Goal: Information Seeking & Learning: Learn about a topic

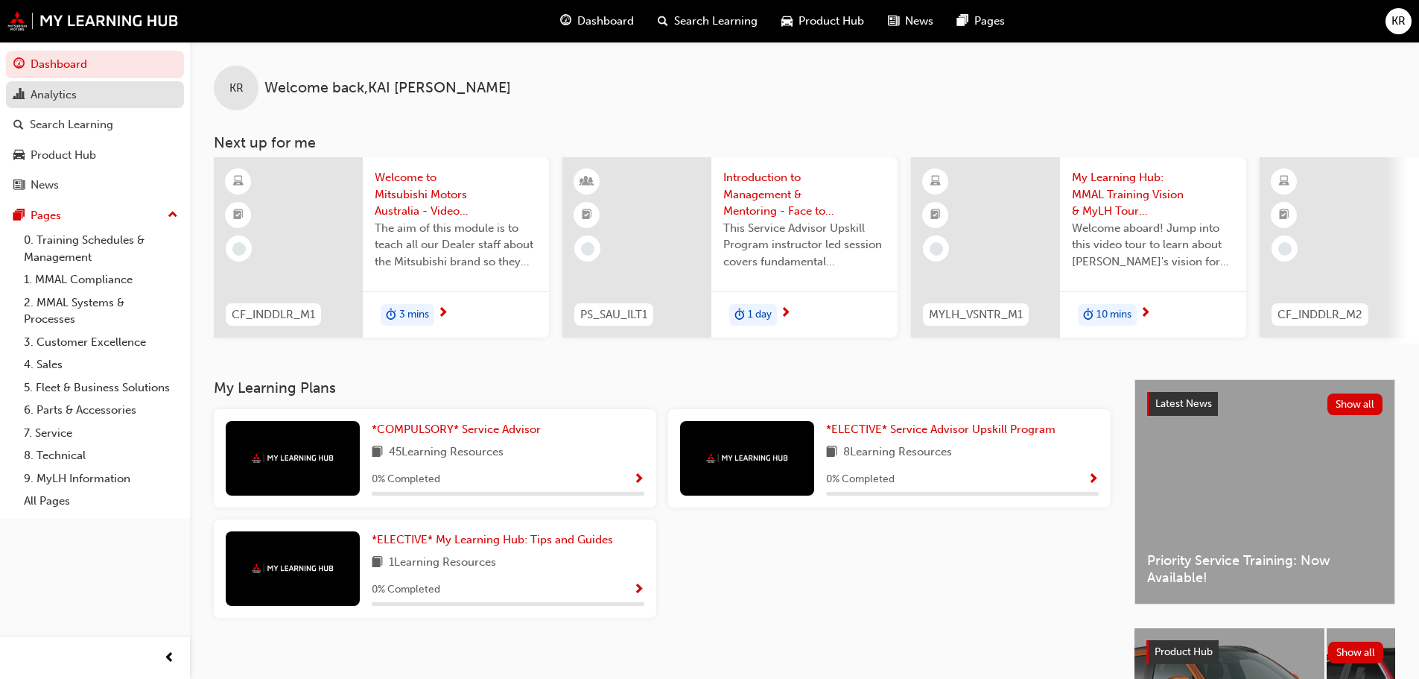
click at [110, 103] on div "Analytics" at bounding box center [94, 95] width 163 height 19
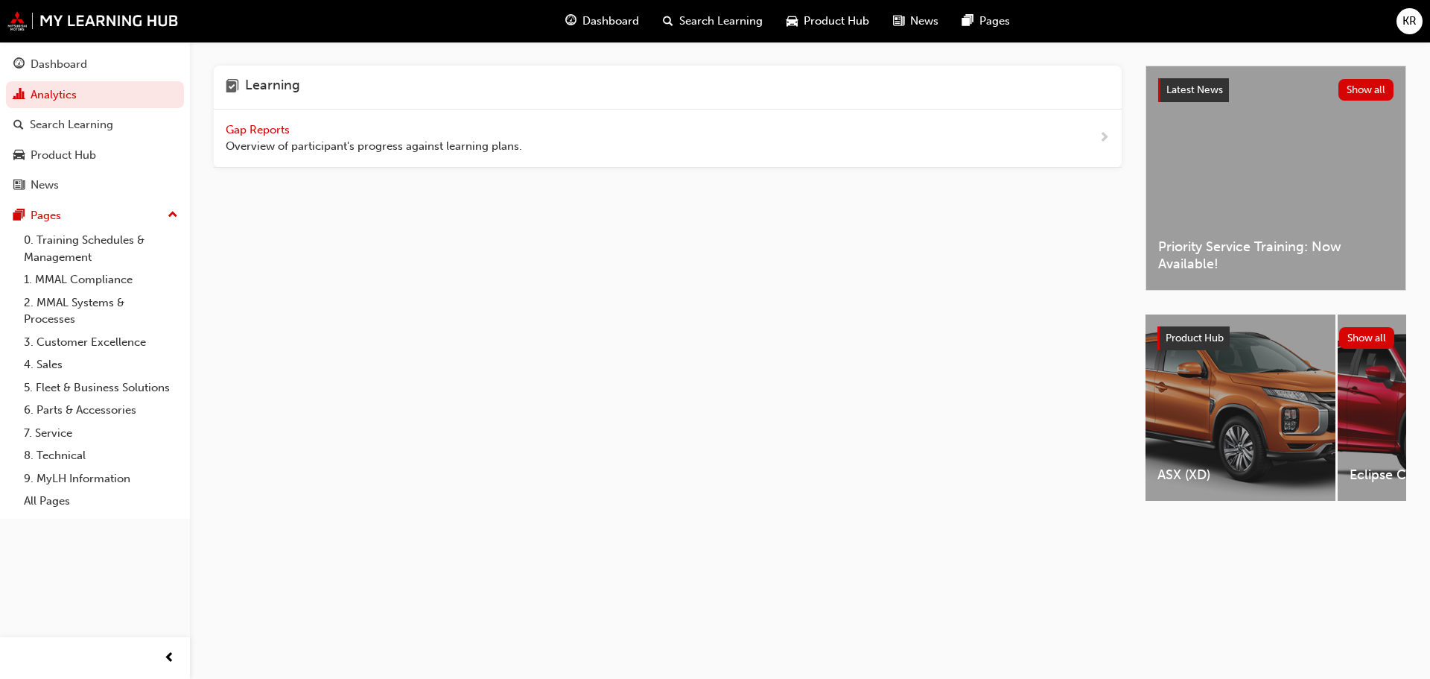
click at [264, 128] on span "Gap Reports" at bounding box center [259, 129] width 67 height 13
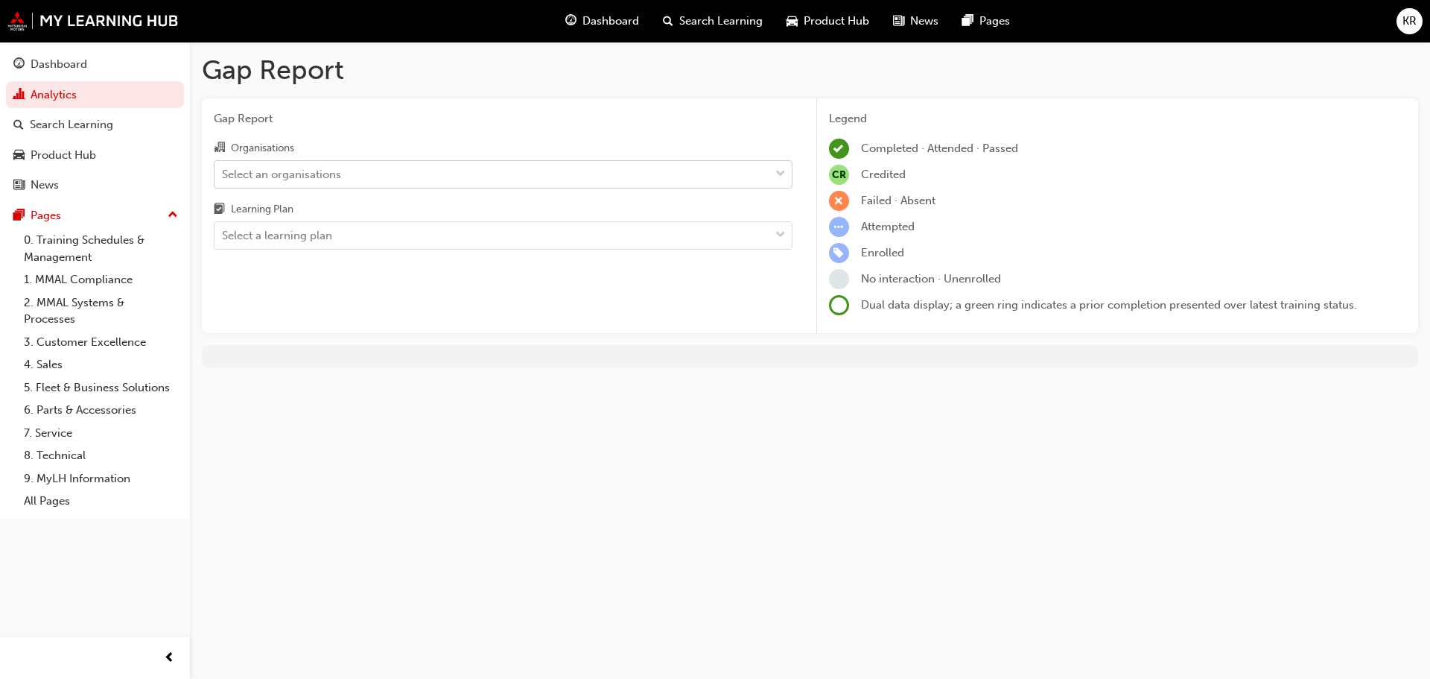
click at [326, 178] on div "Select an organisations" at bounding box center [281, 173] width 119 height 17
click at [223, 178] on input "Organisations Select an organisations" at bounding box center [222, 173] width 1 height 13
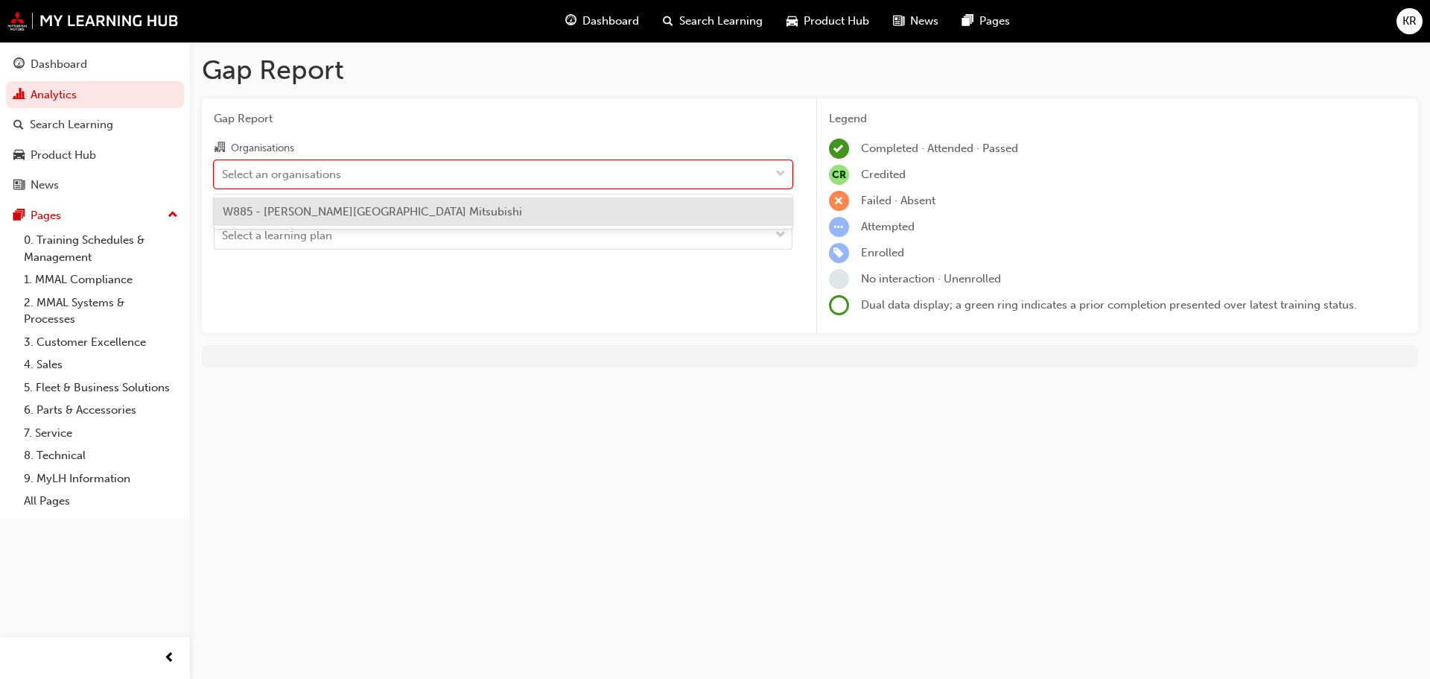
click at [312, 217] on span "W885 - [PERSON_NAME][GEOGRAPHIC_DATA] Mitsubishi" at bounding box center [372, 211] width 299 height 13
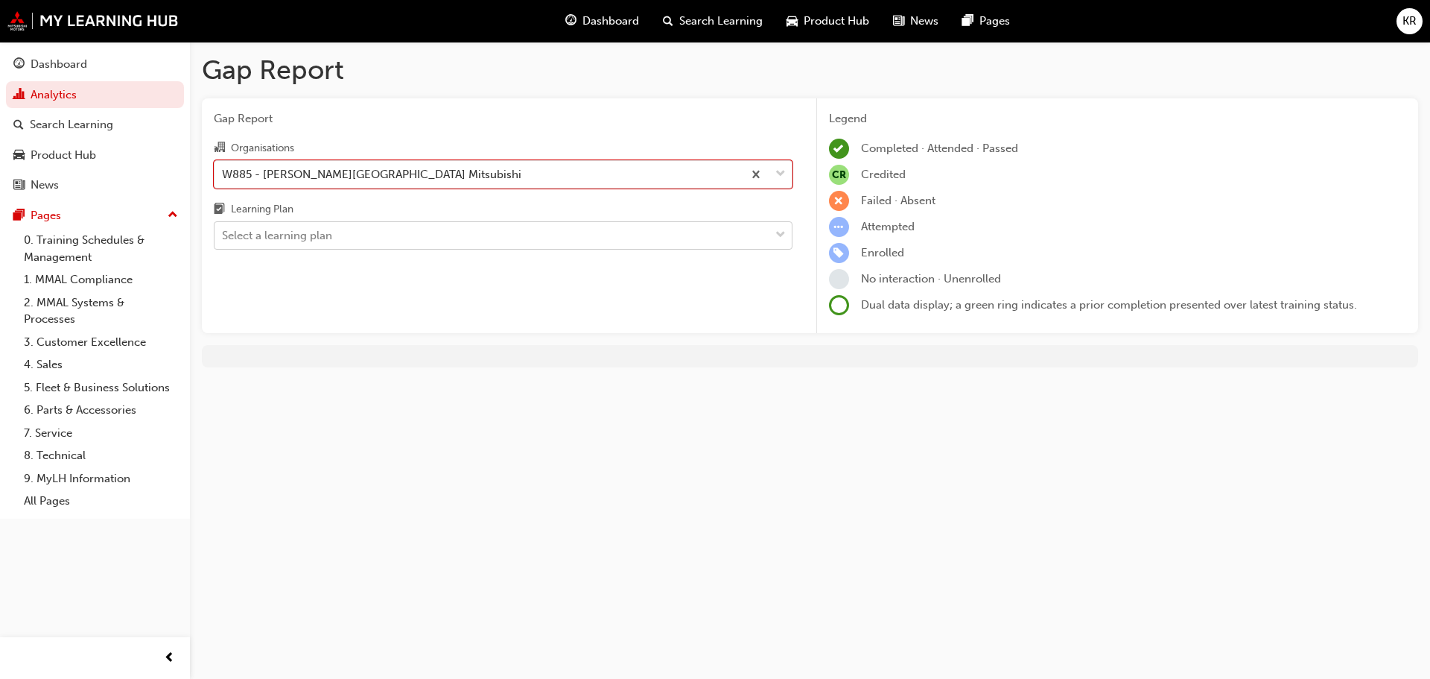
click at [307, 238] on div "Select a learning plan" at bounding box center [277, 235] width 110 height 17
click at [223, 238] on input "Learning Plan Select a learning plan" at bounding box center [222, 235] width 1 height 13
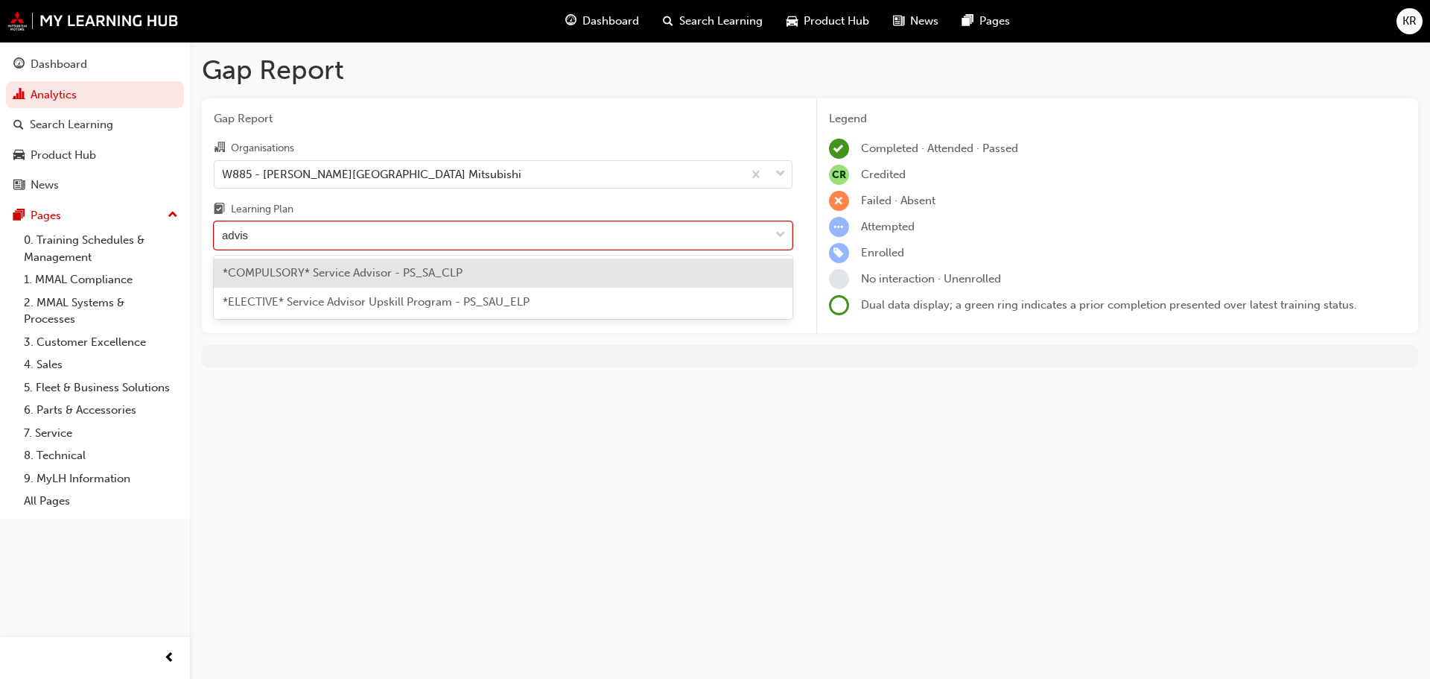
type input "adviso"
click at [326, 275] on span "*COMPULSORY* Service Advisor - PS_SA_CLP" at bounding box center [343, 272] width 240 height 13
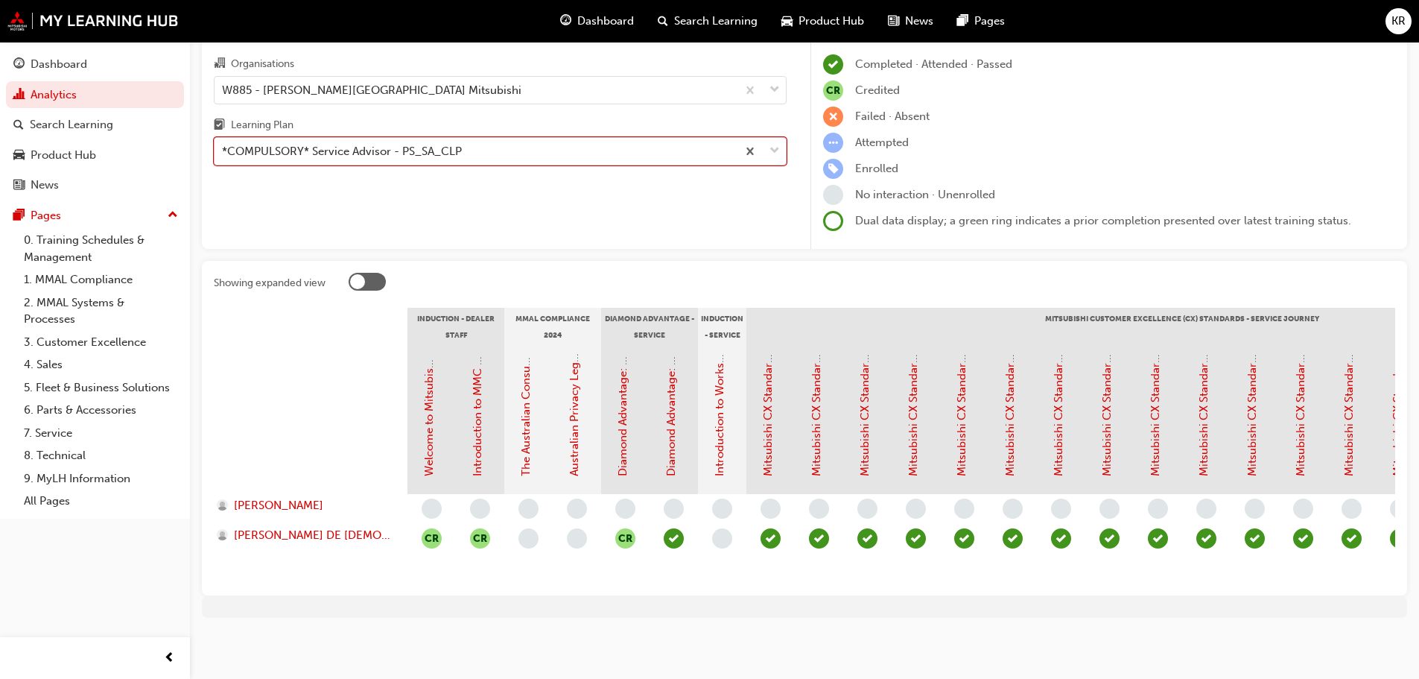
scroll to position [95, 0]
click at [434, 401] on link "Welcome to Mitsubishi Motors Australia - Video (Dealer Induction)" at bounding box center [428, 305] width 13 height 341
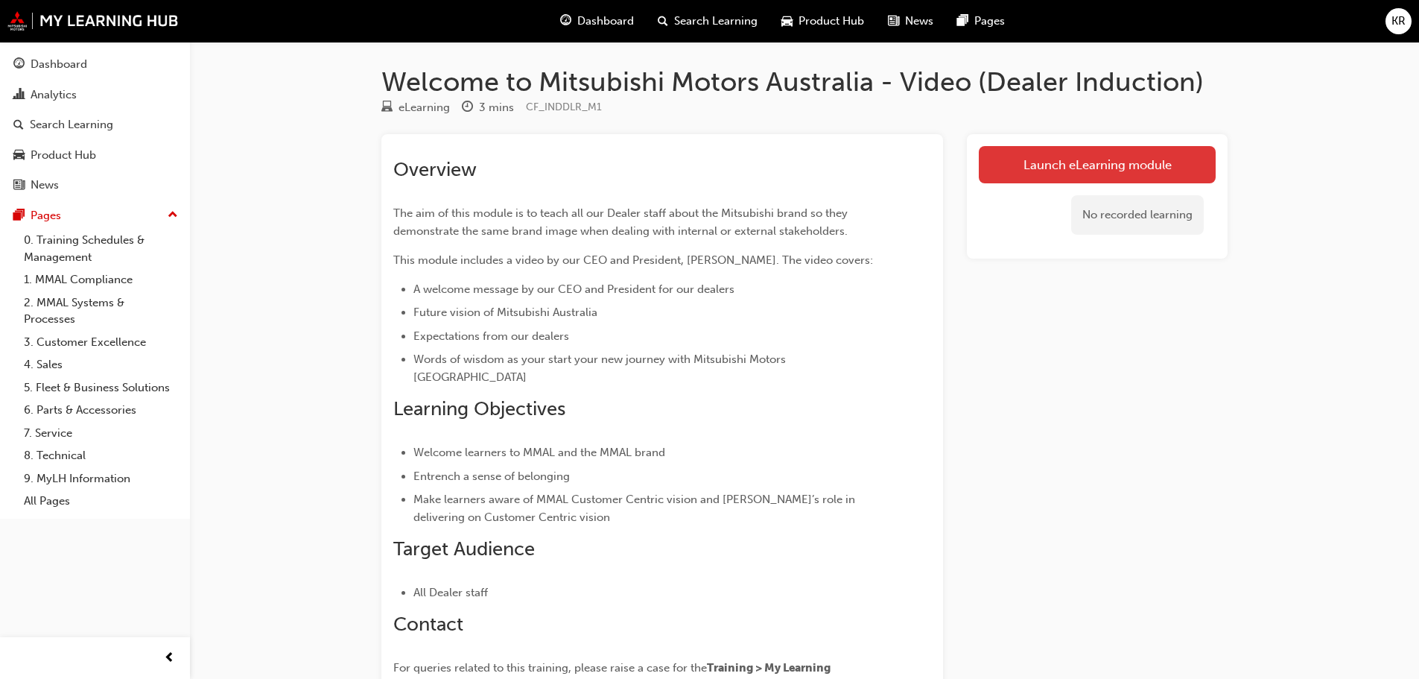
click at [1064, 152] on link "Launch eLearning module" at bounding box center [1097, 164] width 237 height 37
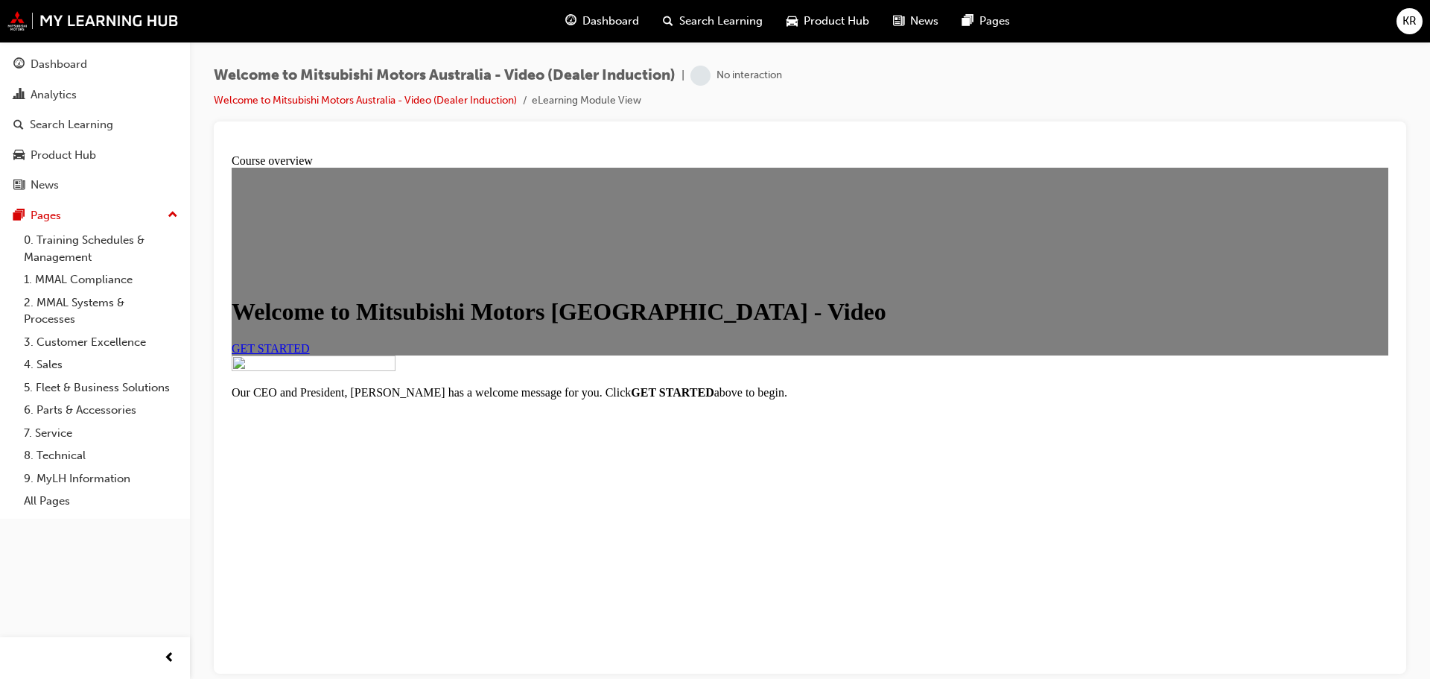
click at [310, 354] on link "GET STARTED" at bounding box center [271, 347] width 78 height 13
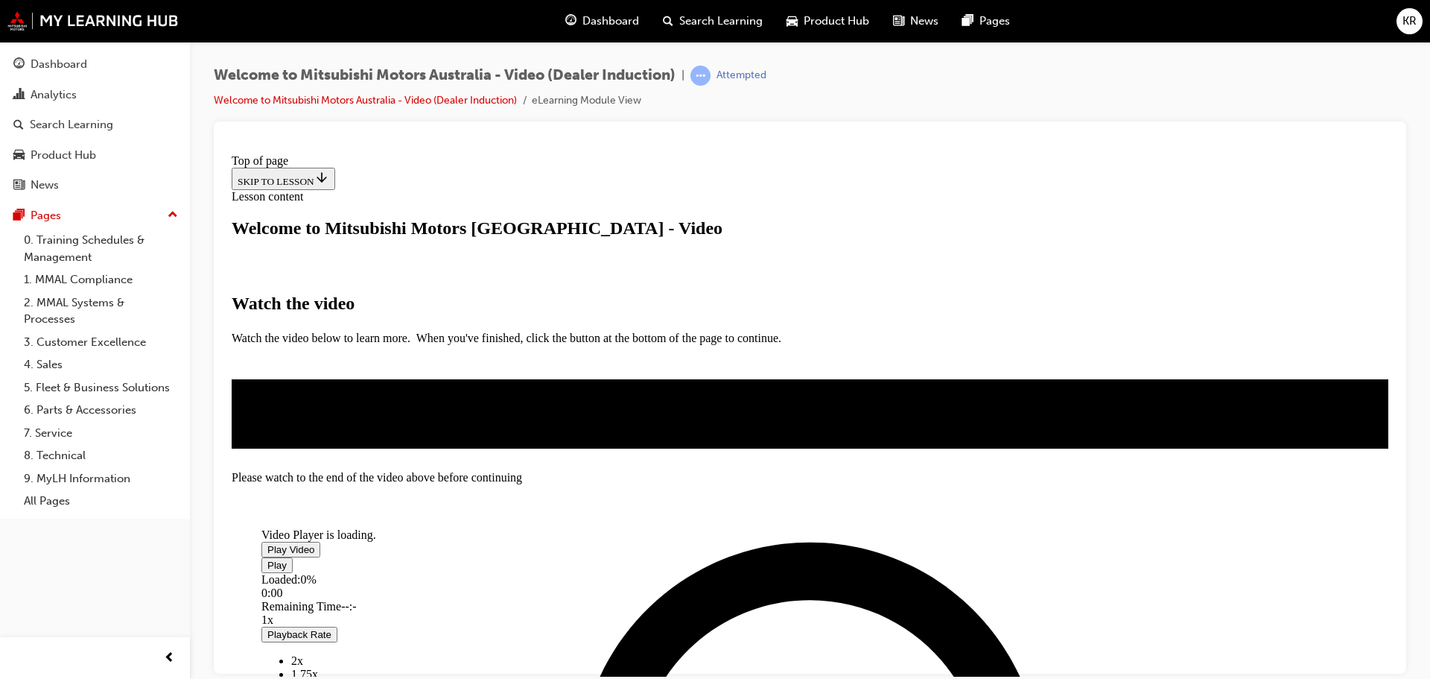
click at [267, 543] on span "Video player" at bounding box center [267, 548] width 0 height 11
click at [965, 572] on div "Loaded : 4.04% 2:07 0:01" at bounding box center [738, 592] width 954 height 40
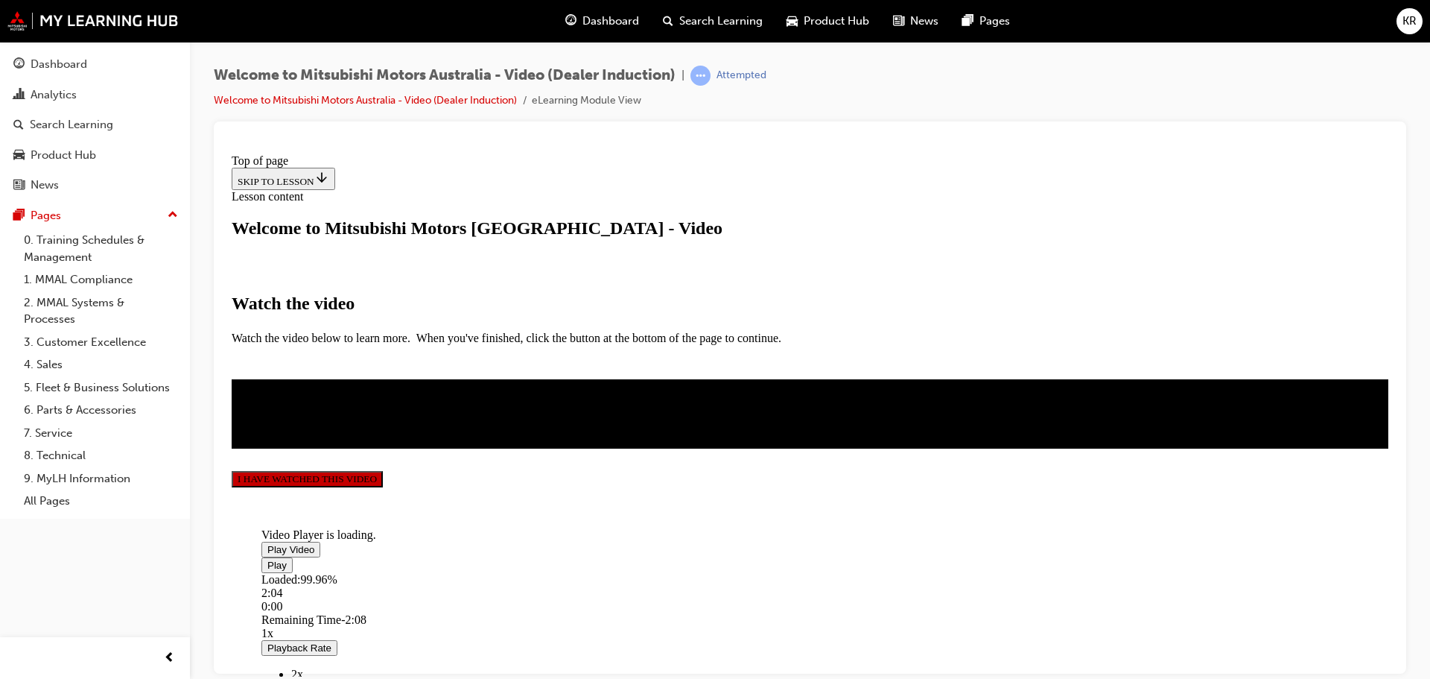
click at [383, 486] on button "I HAVE WATCHED THIS VIDEO" at bounding box center [307, 478] width 151 height 16
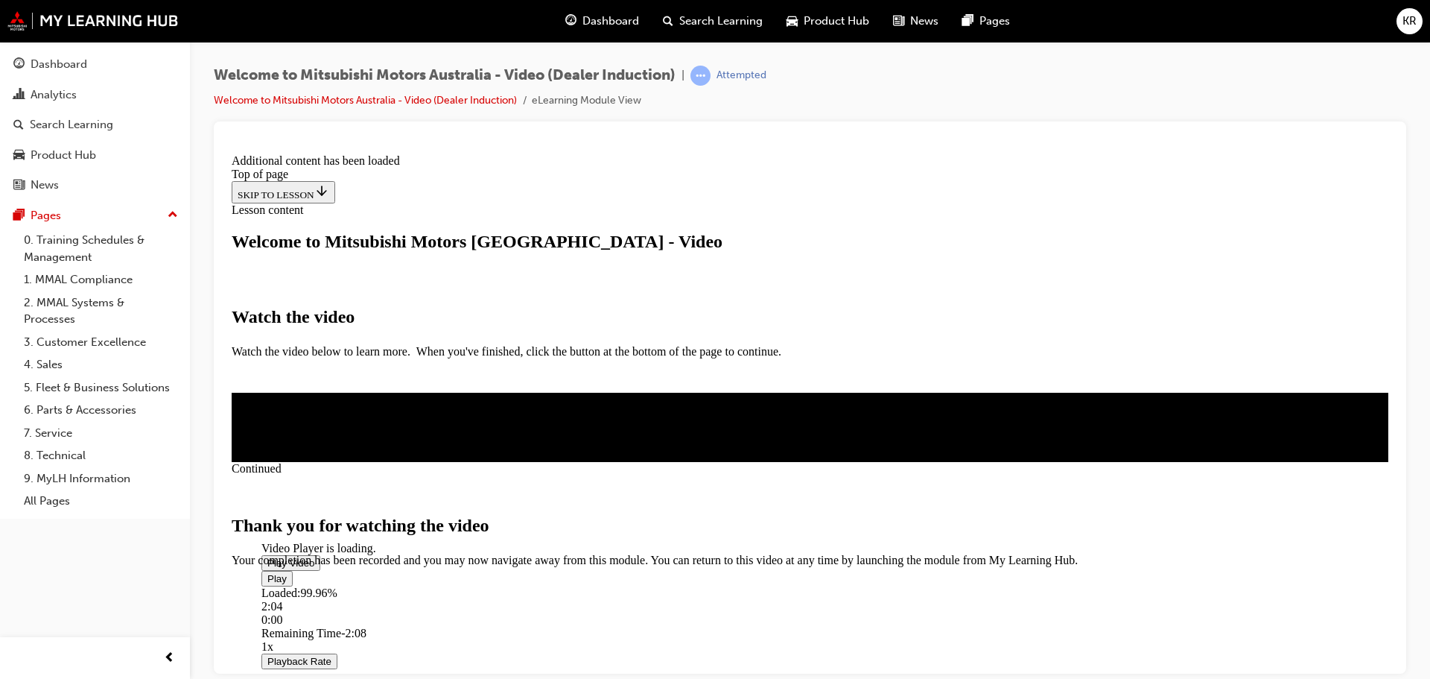
scroll to position [473, 0]
click at [323, 623] on span "CLOSE MODULE" at bounding box center [278, 629] width 92 height 13
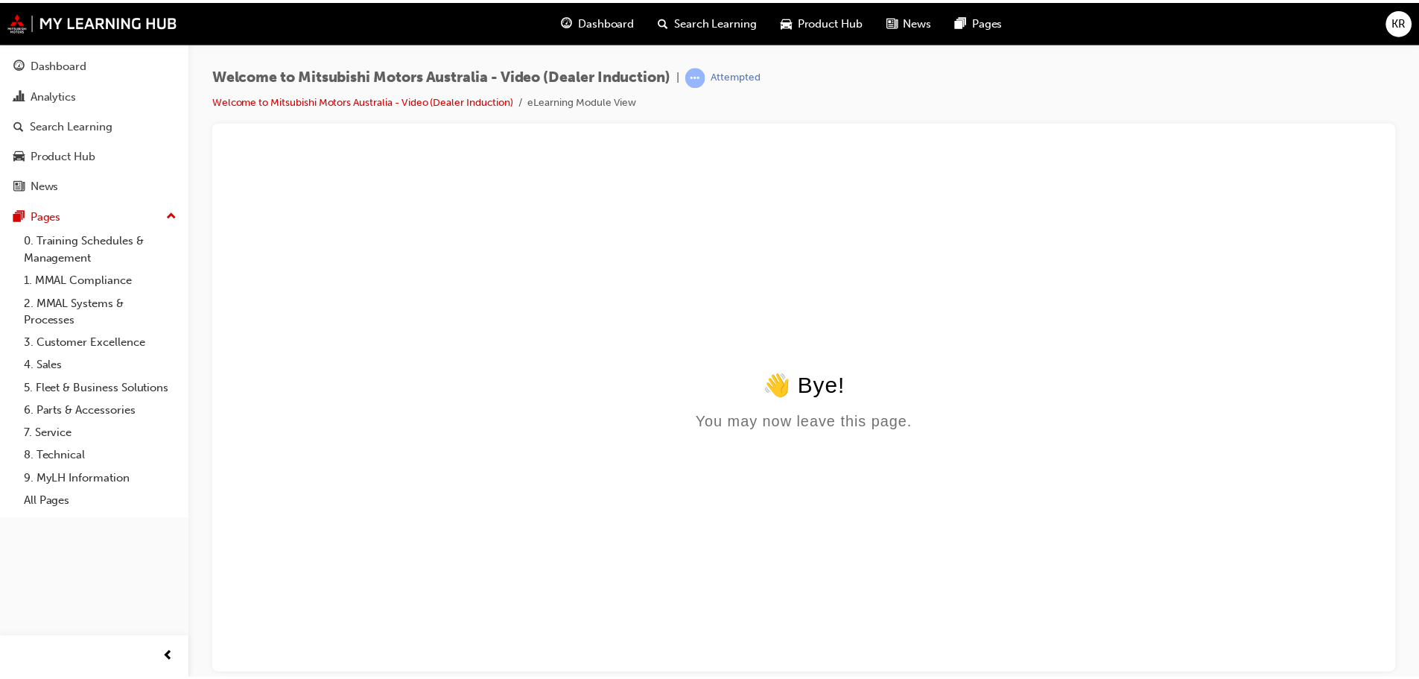
scroll to position [0, 0]
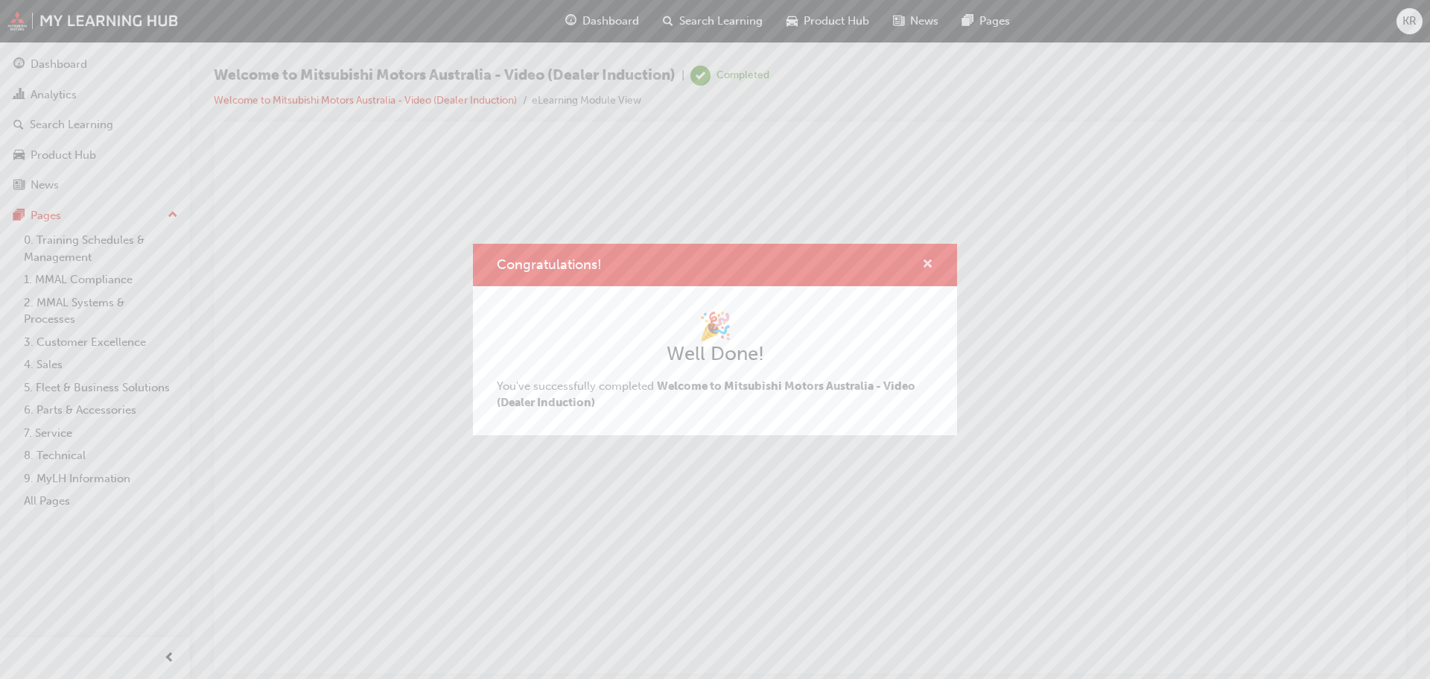
click at [930, 261] on span "cross-icon" at bounding box center [927, 264] width 11 height 13
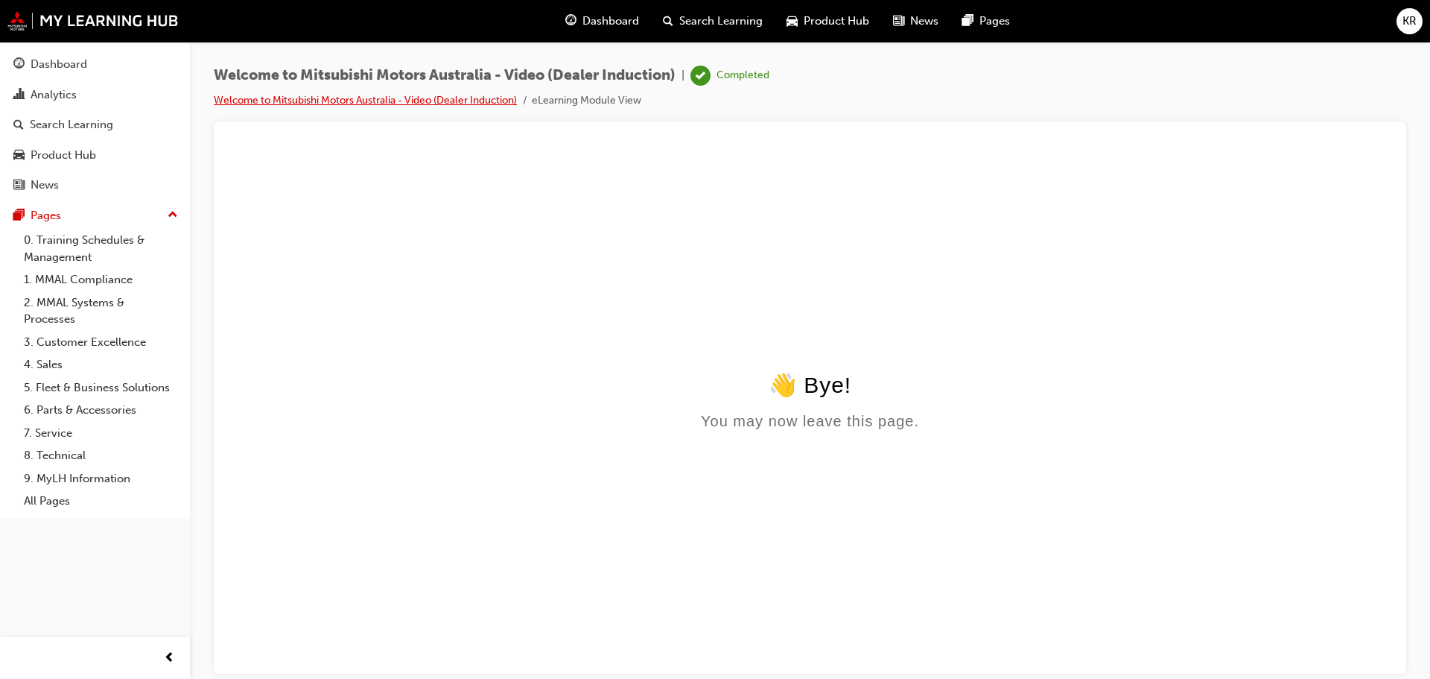
click at [455, 102] on link "Welcome to Mitsubishi Motors Australia - Video (Dealer Induction)" at bounding box center [365, 100] width 303 height 13
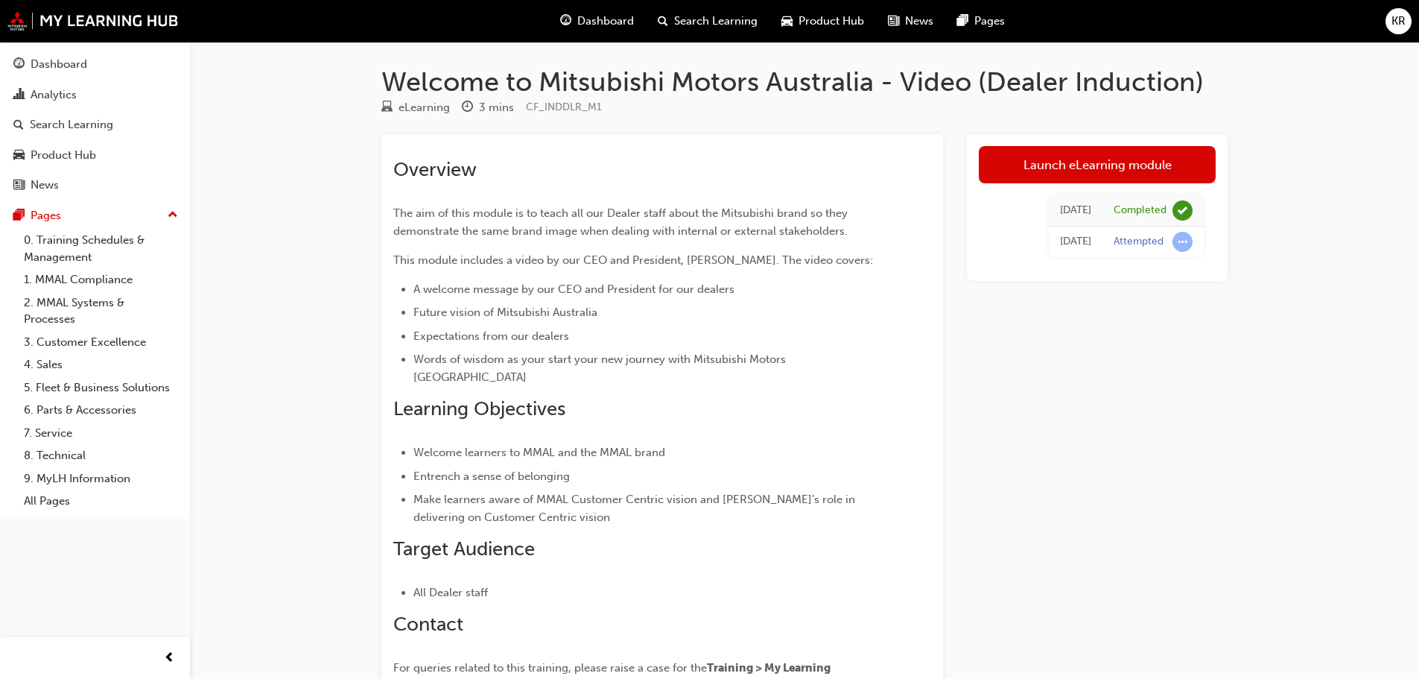
click at [1080, 238] on div "[DATE]" at bounding box center [1075, 241] width 31 height 17
click at [1093, 167] on link "Launch eLearning module" at bounding box center [1097, 164] width 237 height 37
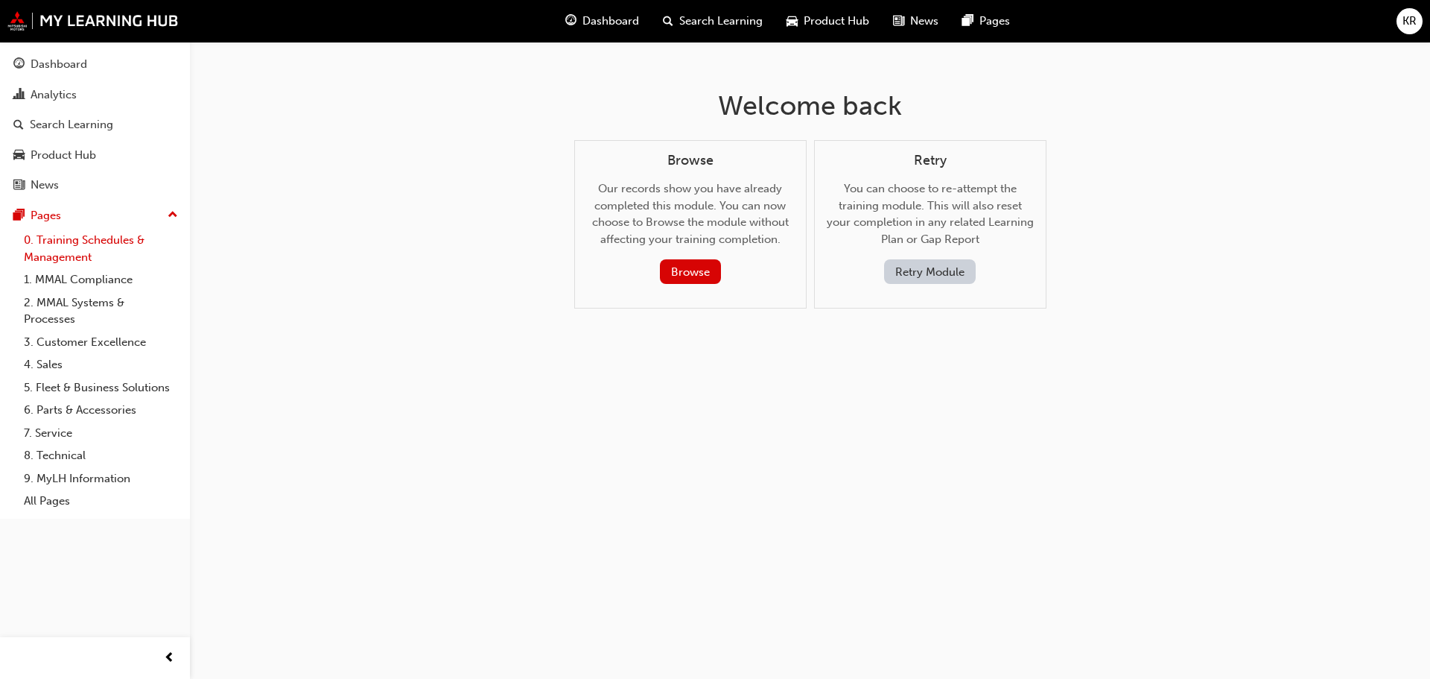
click at [73, 256] on link "0. Training Schedules & Management" at bounding box center [101, 248] width 166 height 39
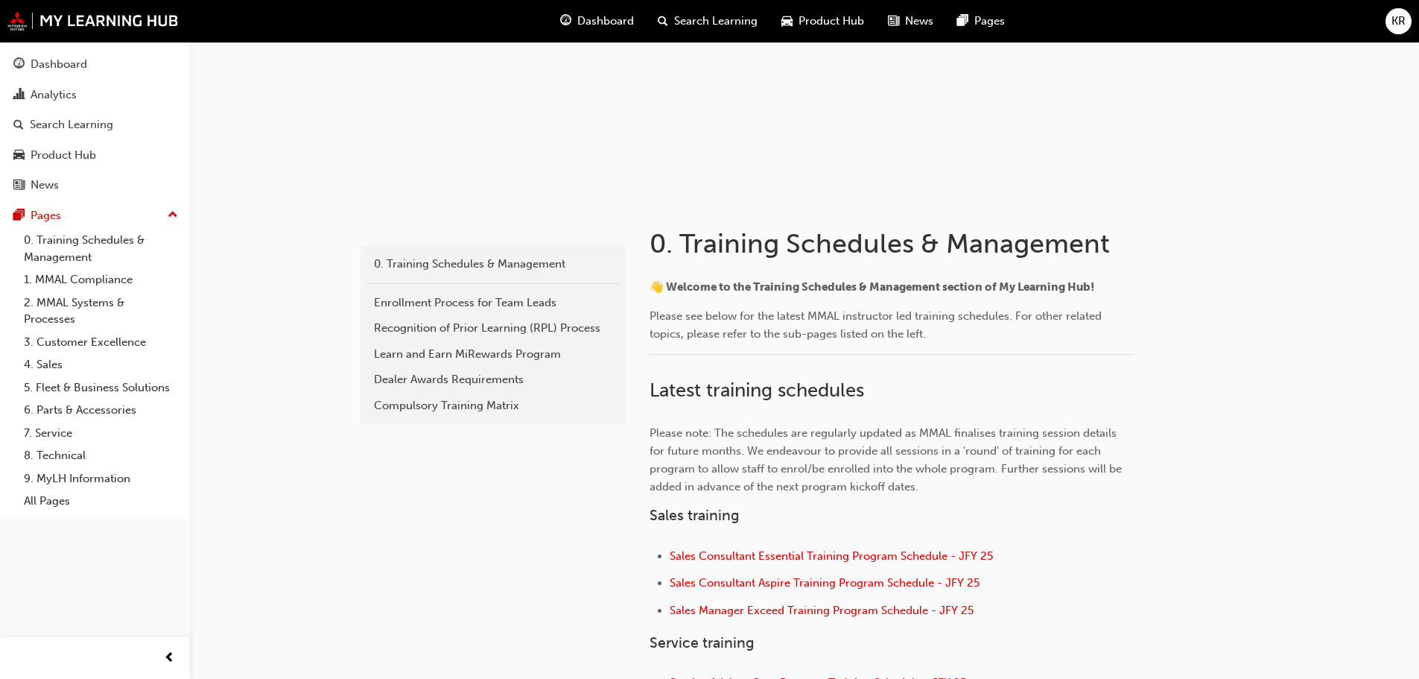
scroll to position [142, 0]
click at [55, 105] on link "Analytics" at bounding box center [95, 95] width 178 height 28
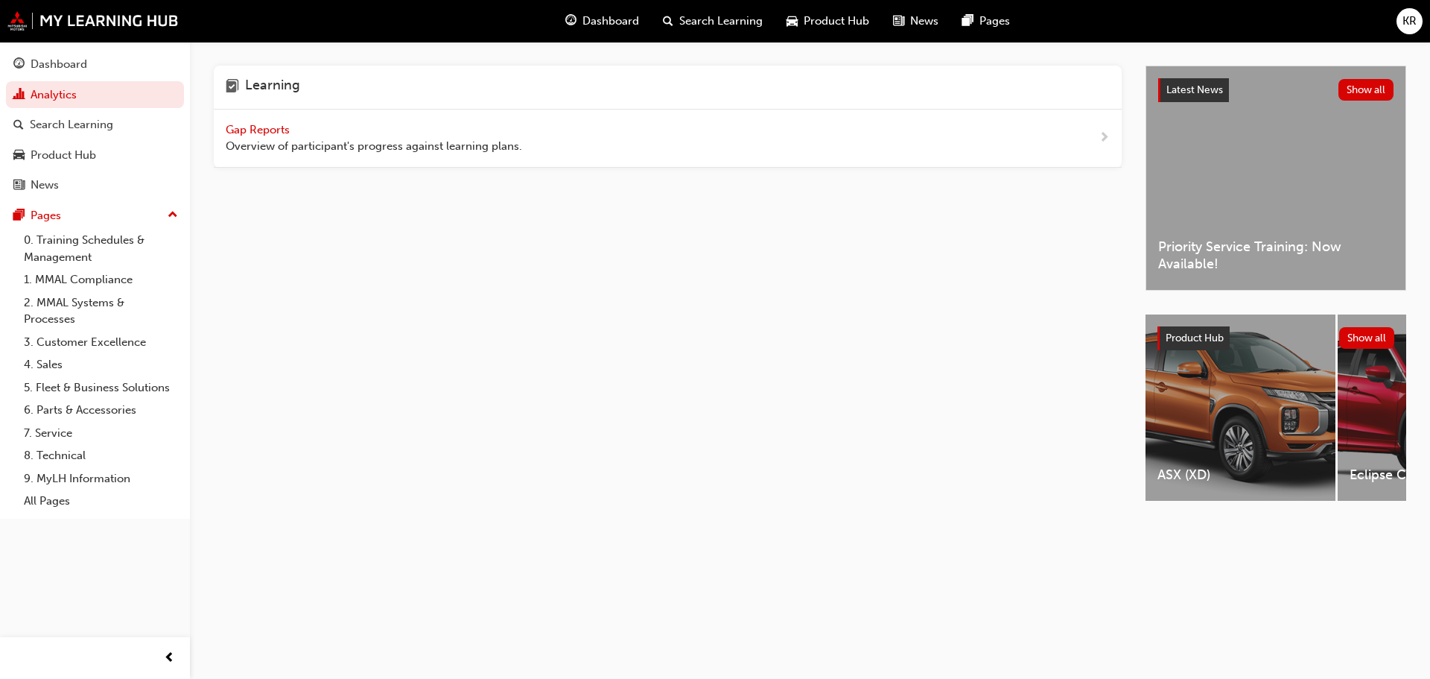
click at [287, 132] on span "Gap Reports" at bounding box center [259, 129] width 67 height 13
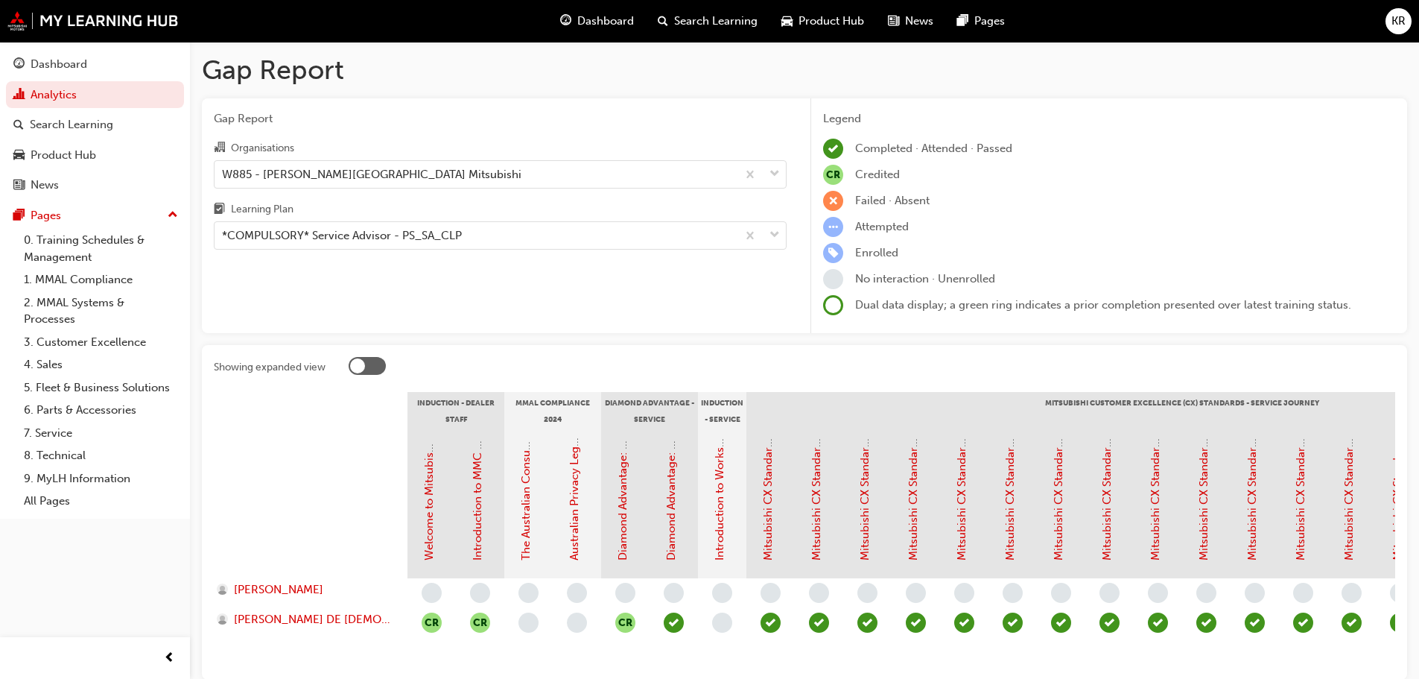
scroll to position [95, 0]
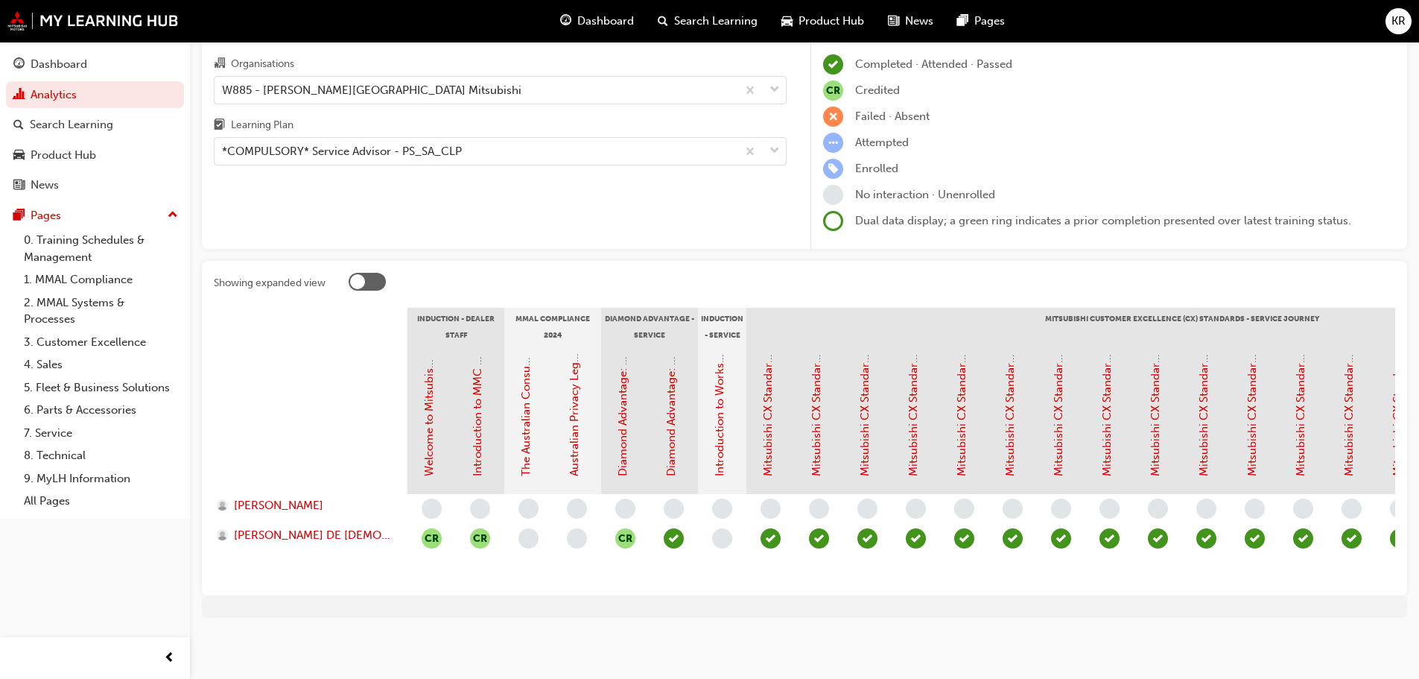
click at [432, 498] on span "learningRecordVerb_NONE-icon" at bounding box center [432, 508] width 20 height 20
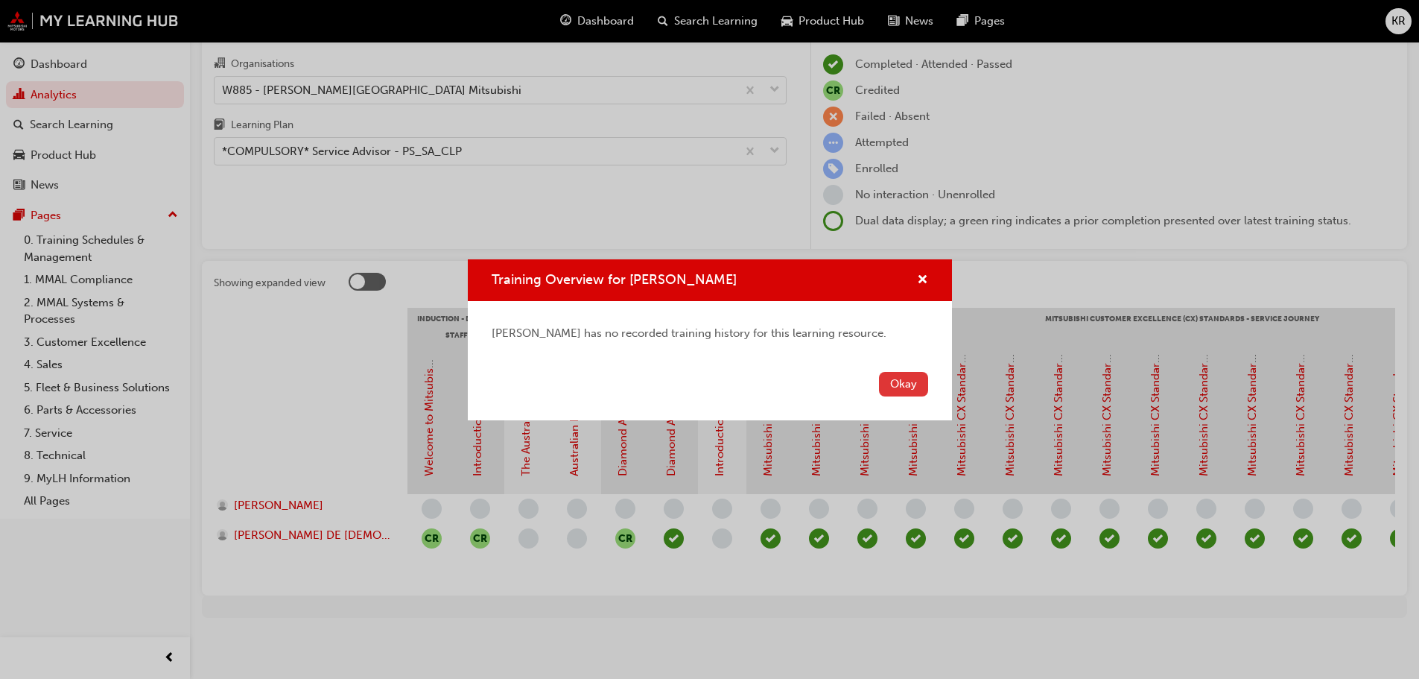
click at [914, 396] on button "Okay" at bounding box center [903, 384] width 49 height 25
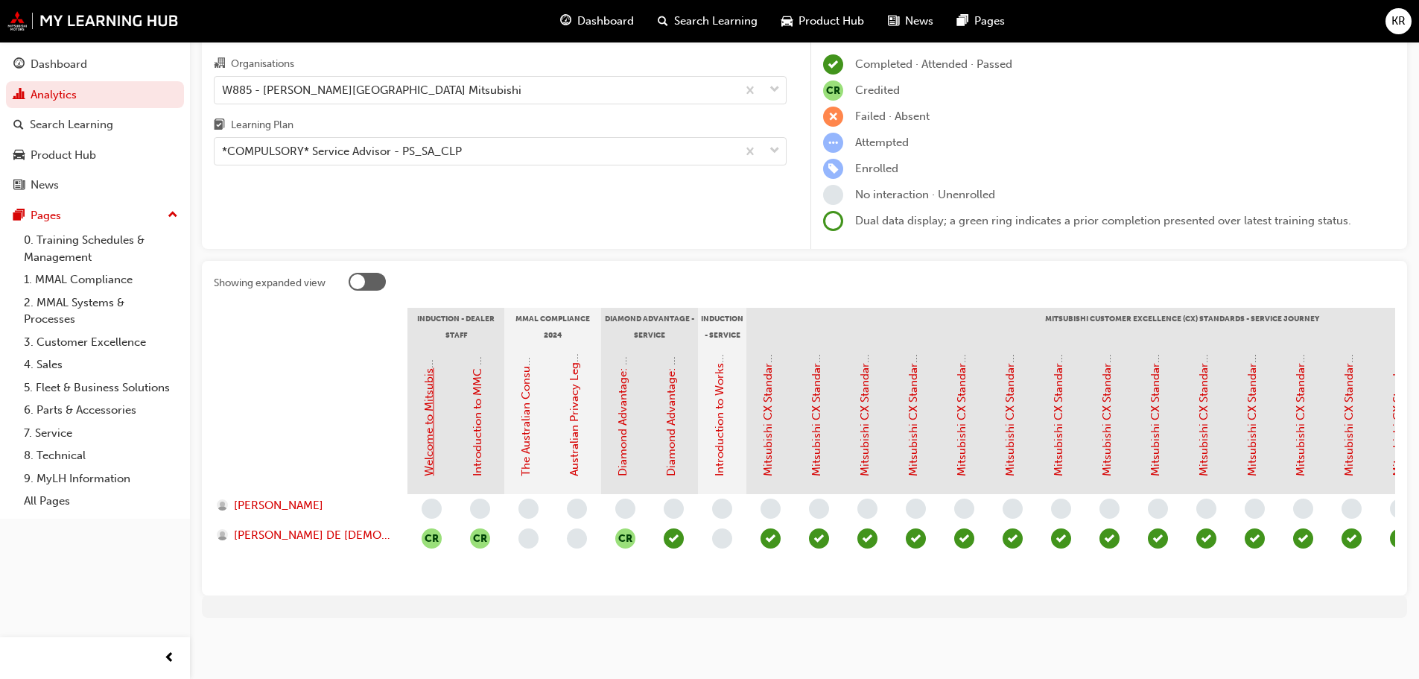
click at [425, 408] on link "Welcome to Mitsubishi Motors Australia - Video (Dealer Induction)" at bounding box center [428, 305] width 13 height 341
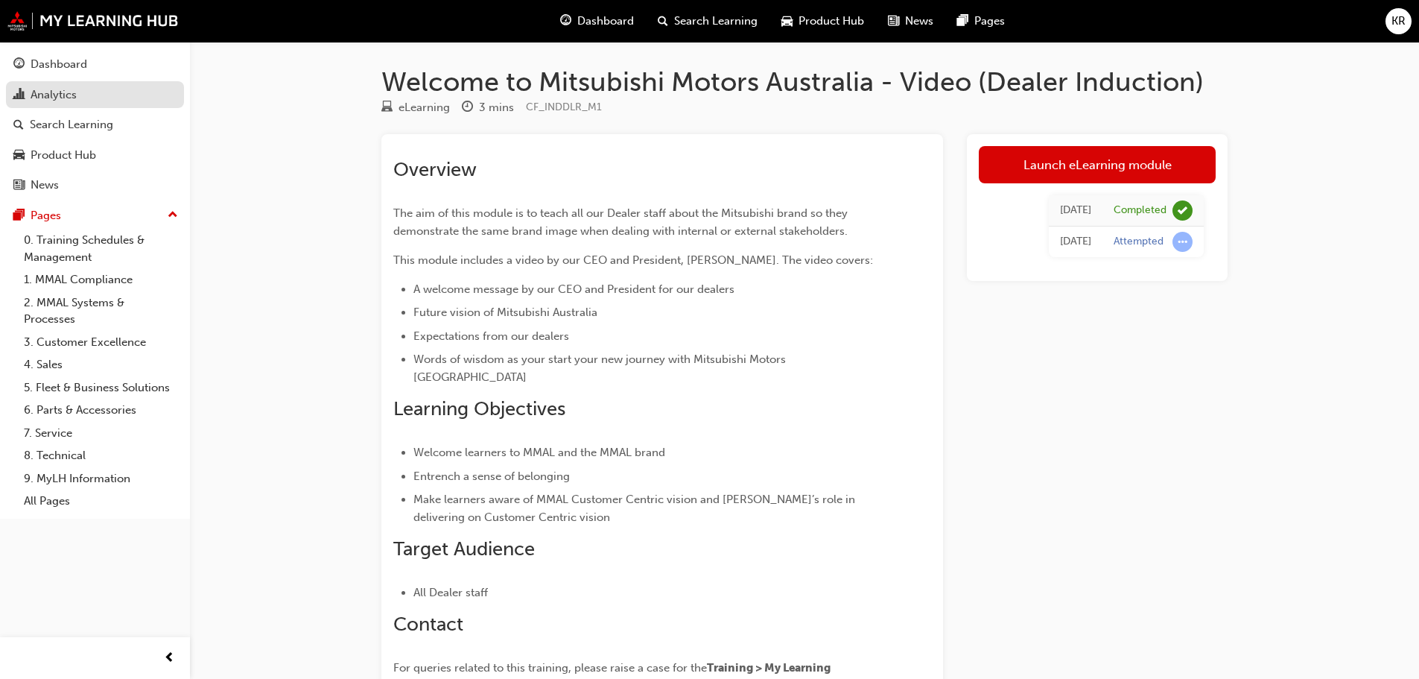
click at [94, 106] on link "Analytics" at bounding box center [95, 95] width 178 height 28
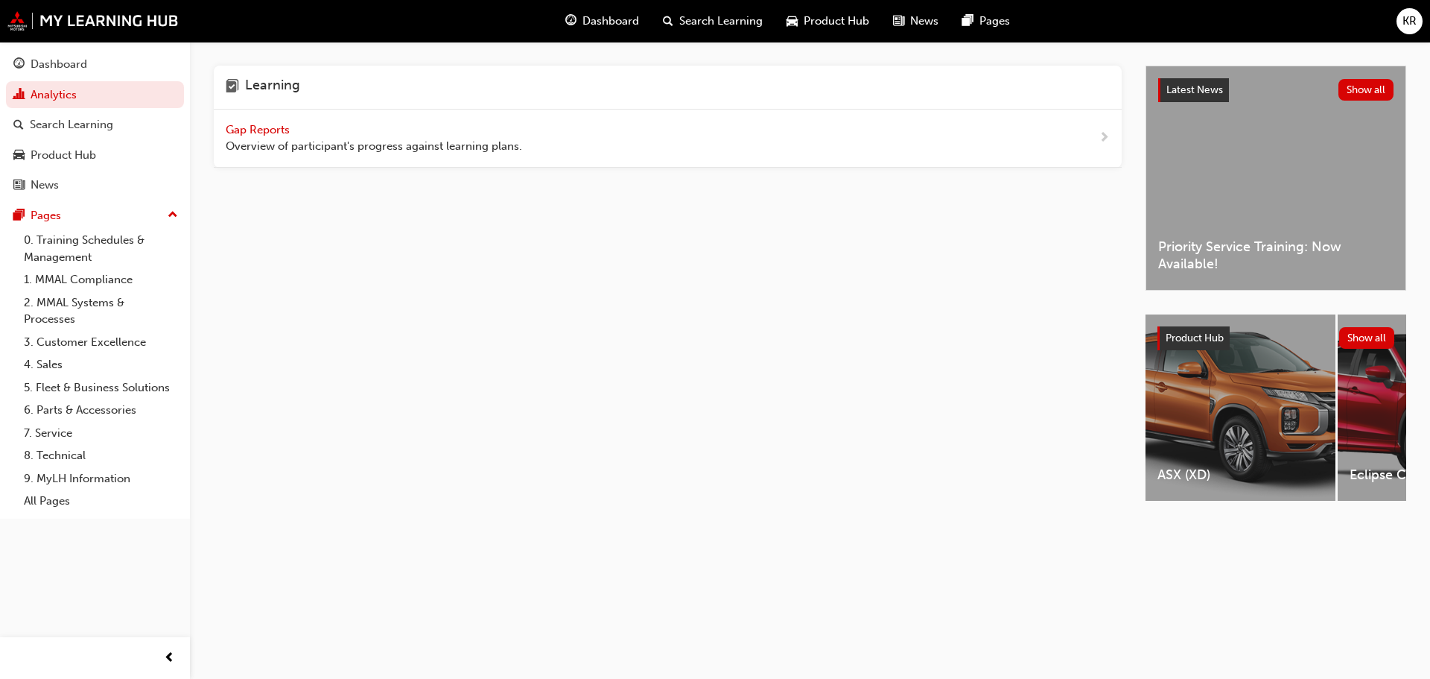
click at [270, 130] on span "Gap Reports" at bounding box center [259, 129] width 67 height 13
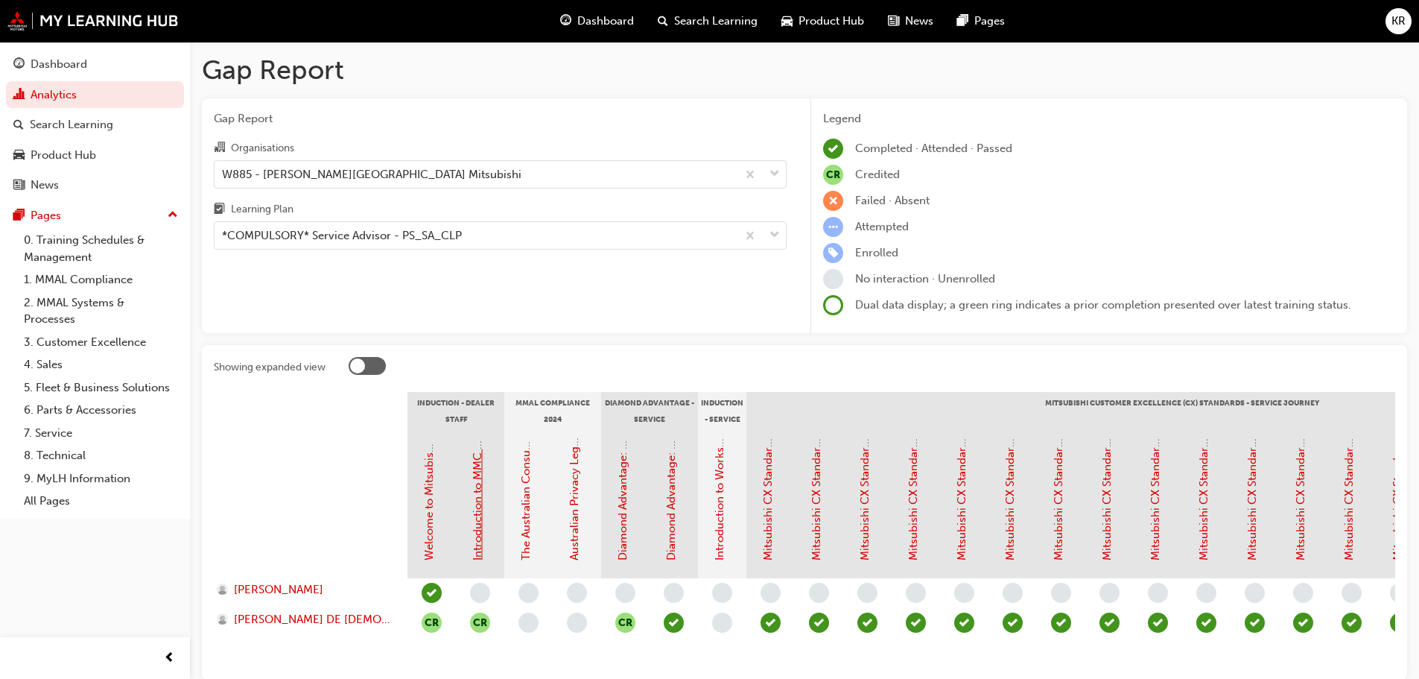
click at [483, 462] on link "Introduction to MMC & MMAL Brand and Heritage (Dealer Induction)" at bounding box center [477, 383] width 13 height 353
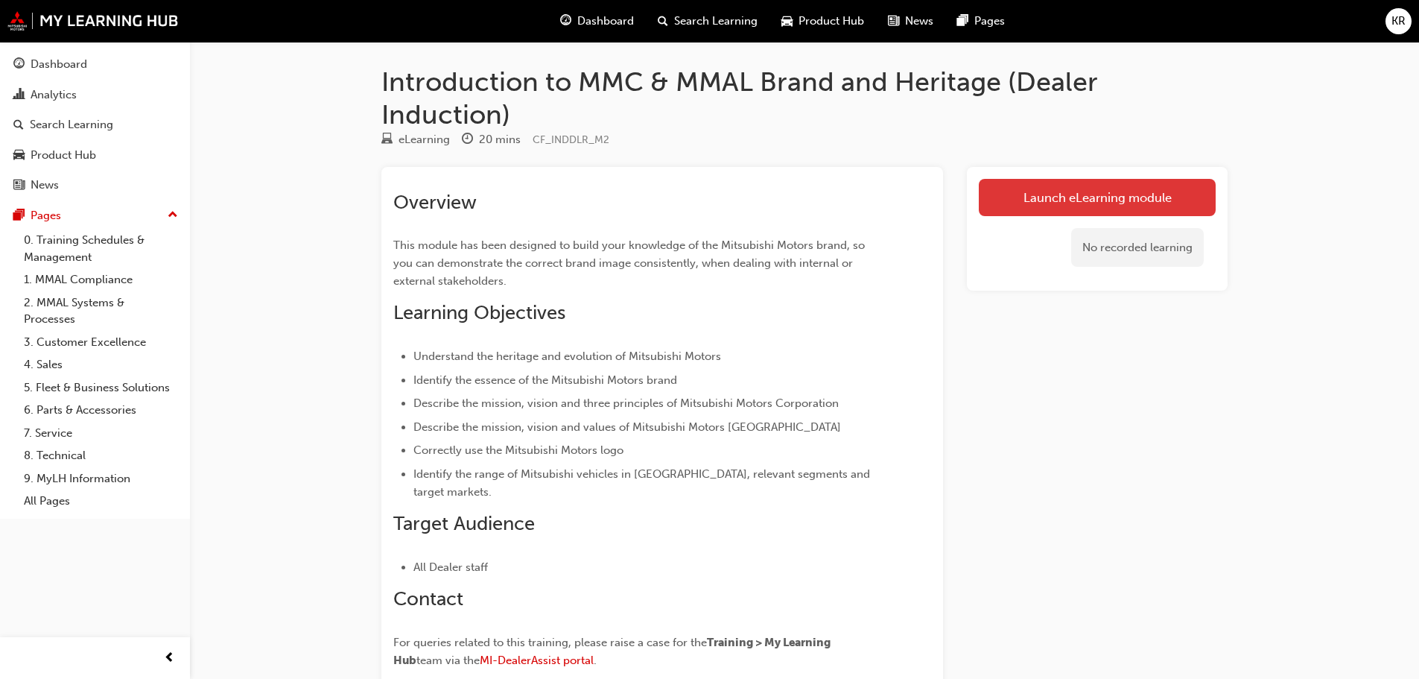
click at [1084, 194] on link "Launch eLearning module" at bounding box center [1097, 197] width 237 height 37
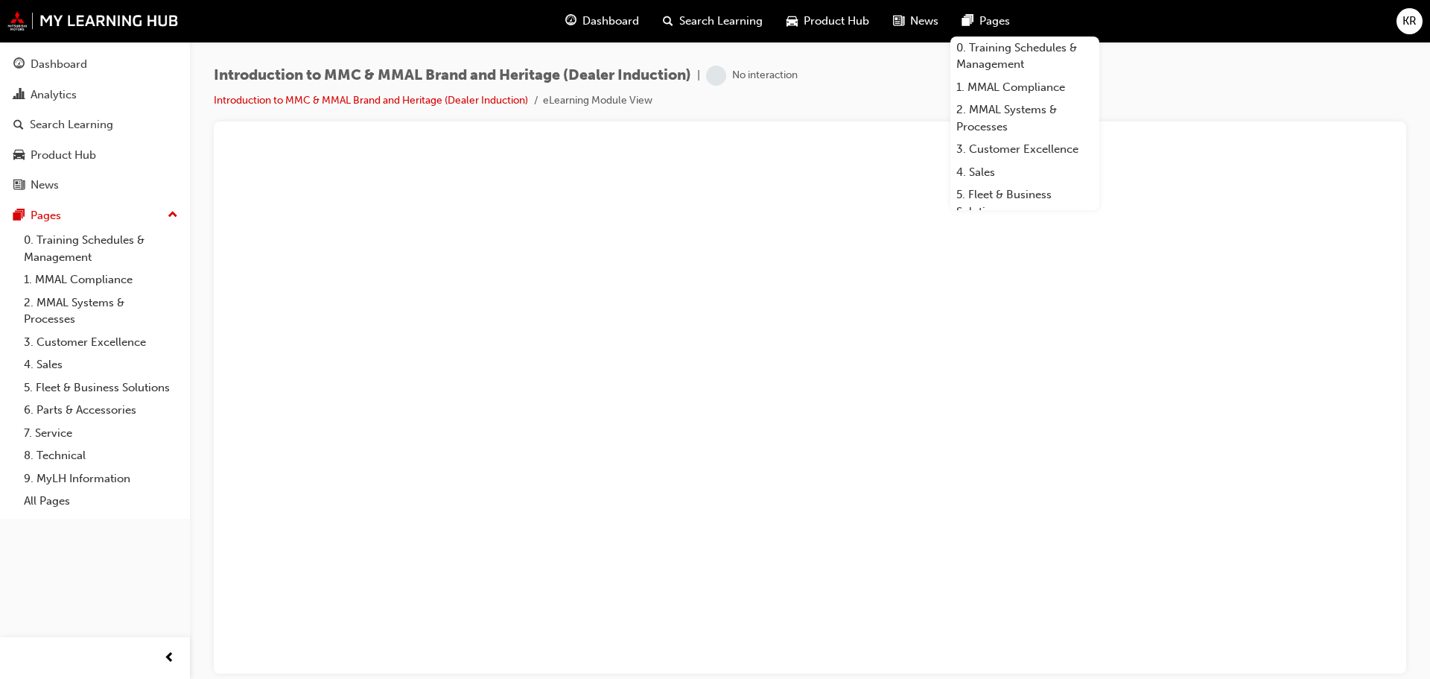
click at [896, 139] on div at bounding box center [810, 140] width 1169 height 15
